Goal: Transaction & Acquisition: Obtain resource

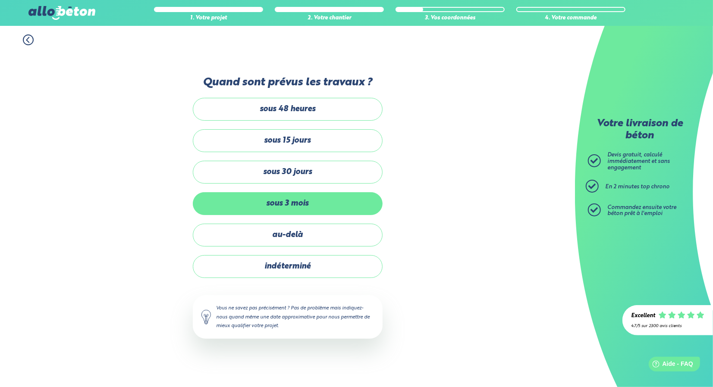
click at [304, 203] on label "sous 3 mois" at bounding box center [288, 203] width 190 height 23
click at [0, 0] on input "sous 3 mois" at bounding box center [0, 0] width 0 height 0
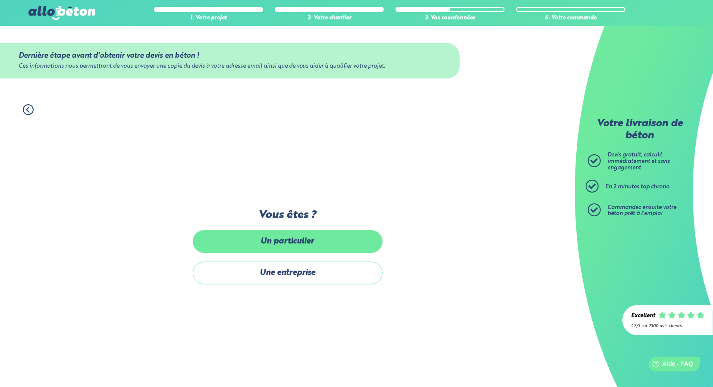
click at [293, 243] on label "Un particulier" at bounding box center [288, 241] width 190 height 23
click at [0, 0] on input "Un particulier" at bounding box center [0, 0] width 0 height 0
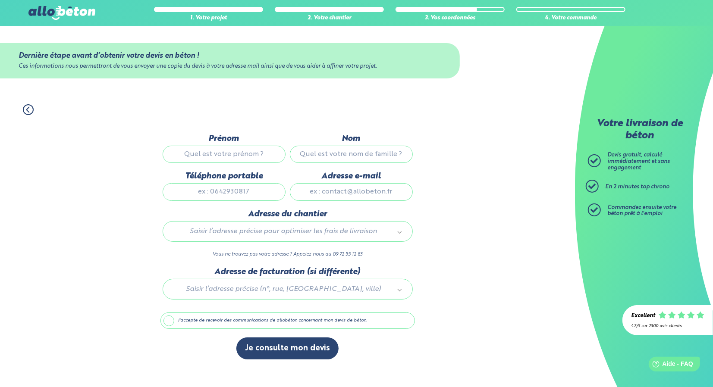
click at [248, 157] on input "Prénom" at bounding box center [224, 154] width 123 height 17
type input "[PERSON_NAME]"
type input "Lefort"
type input "0681922921"
type input "[EMAIL_ADDRESS][DOMAIN_NAME]"
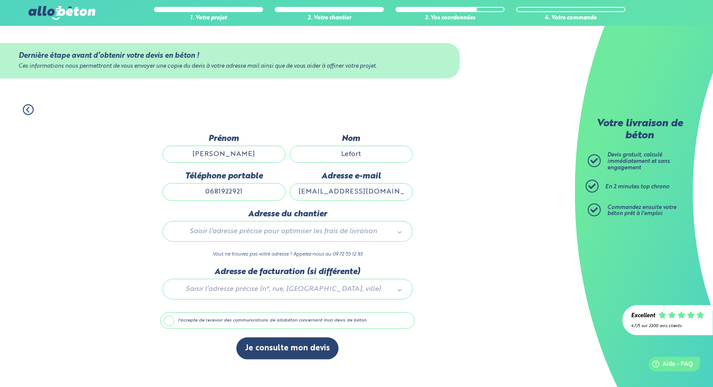
type input "[STREET_ADDRESS][DEMOGRAPHIC_DATA]"
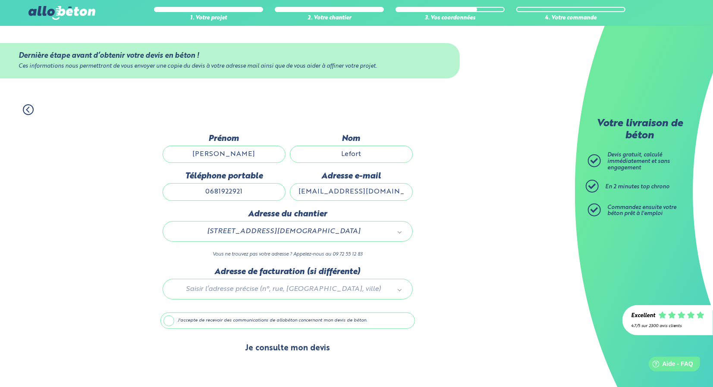
click at [281, 344] on button "Je consulte mon devis" at bounding box center [287, 349] width 102 height 22
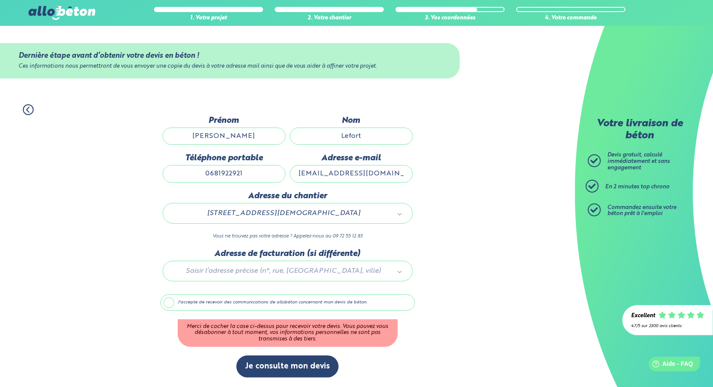
click at [170, 303] on label "J'accepte de recevoir des communications de allobéton concernant mon devis de b…" at bounding box center [287, 303] width 255 height 16
click at [0, 0] on input "J'accepte de recevoir des communications de allobéton concernant mon devis de b…" at bounding box center [0, 0] width 0 height 0
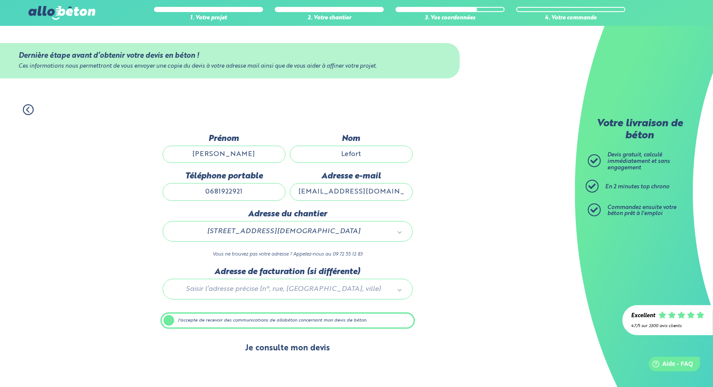
click at [274, 345] on button "Je consulte mon devis" at bounding box center [287, 349] width 102 height 22
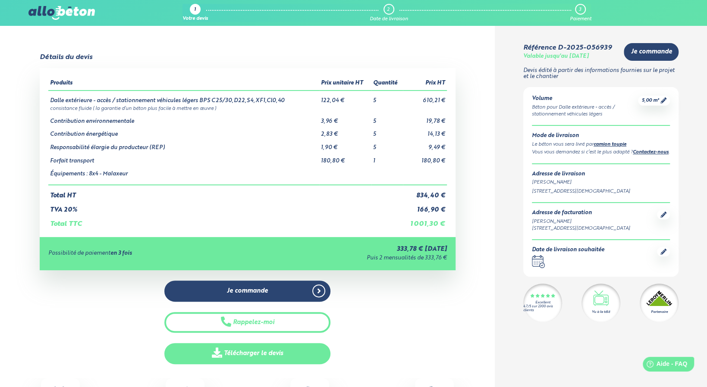
click at [262, 351] on link "Télécharger le devis" at bounding box center [247, 353] width 166 height 21
